Goal: Task Accomplishment & Management: Use online tool/utility

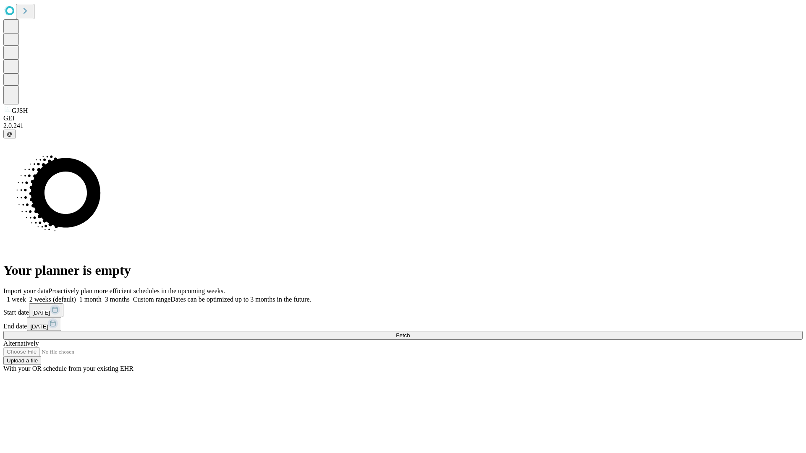
click at [410, 332] on span "Fetch" at bounding box center [403, 335] width 14 height 6
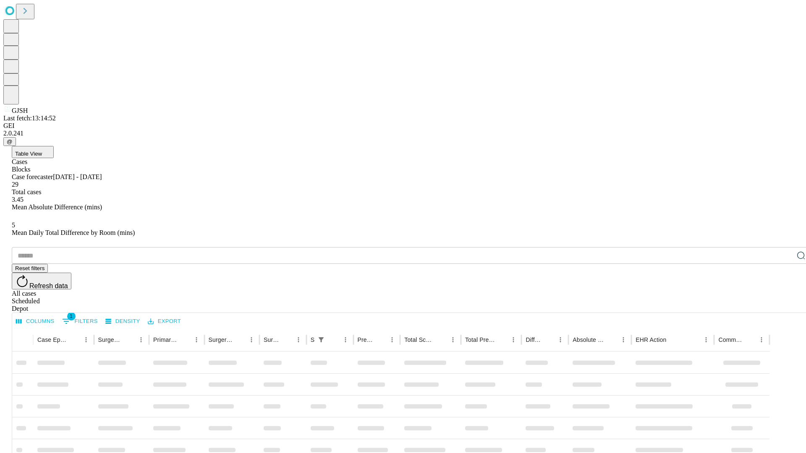
click at [784, 305] on div "Depot" at bounding box center [411, 309] width 799 height 8
